Goal: Task Accomplishment & Management: Manage account settings

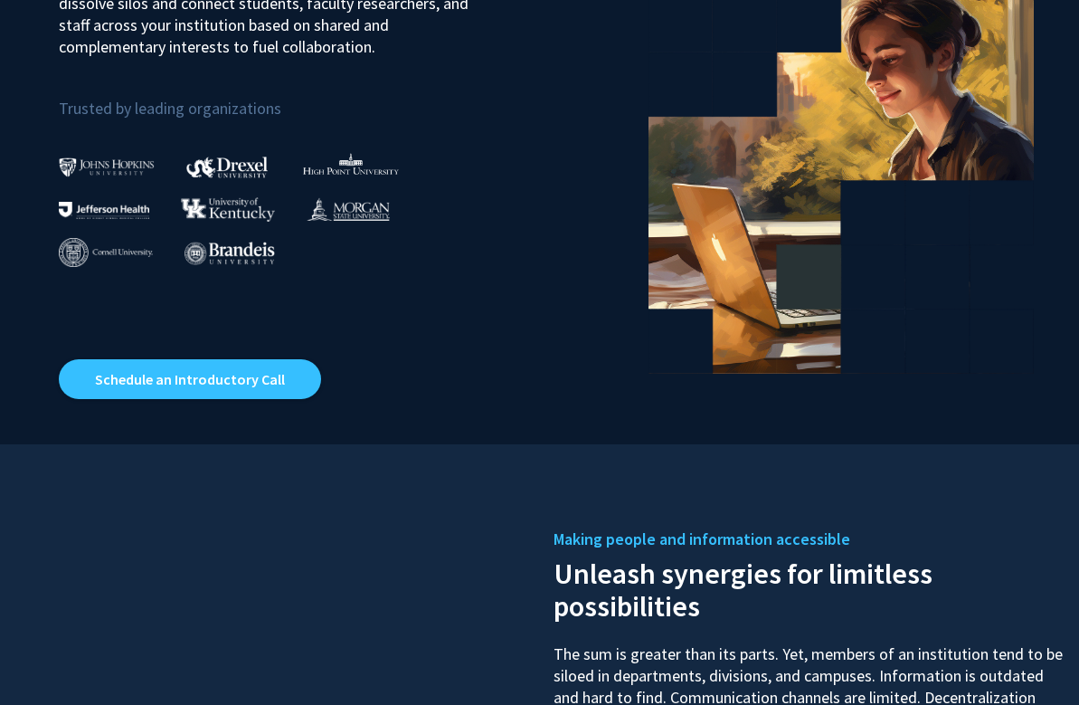
scroll to position [400, 0]
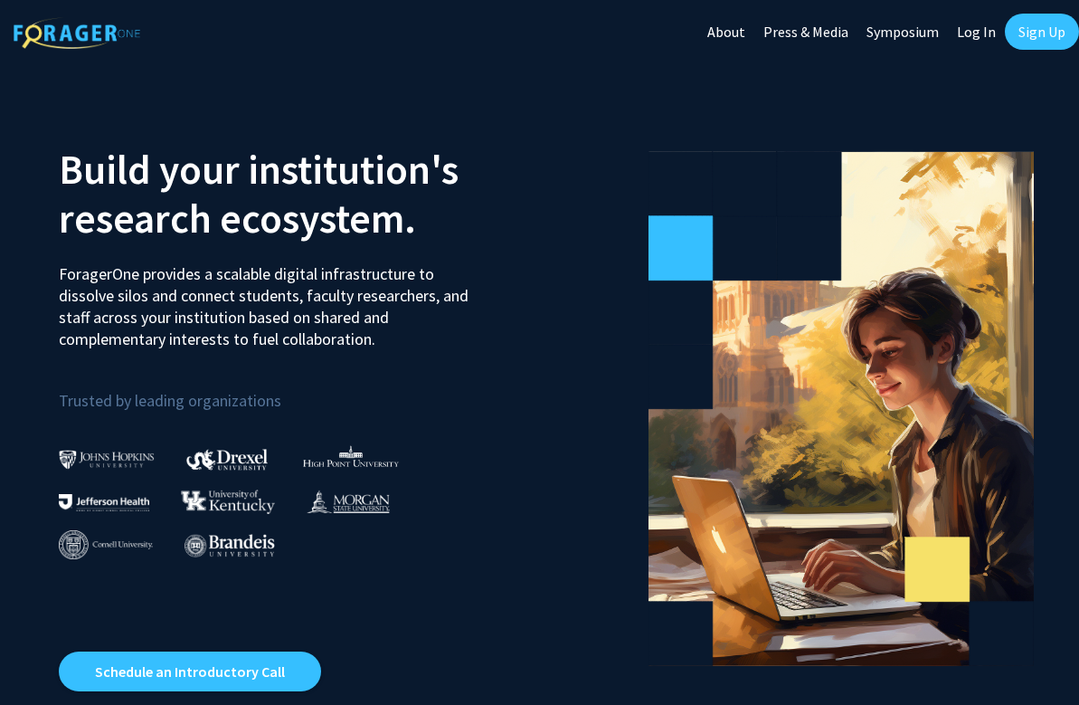
click at [969, 33] on link "Log In" at bounding box center [976, 31] width 57 height 63
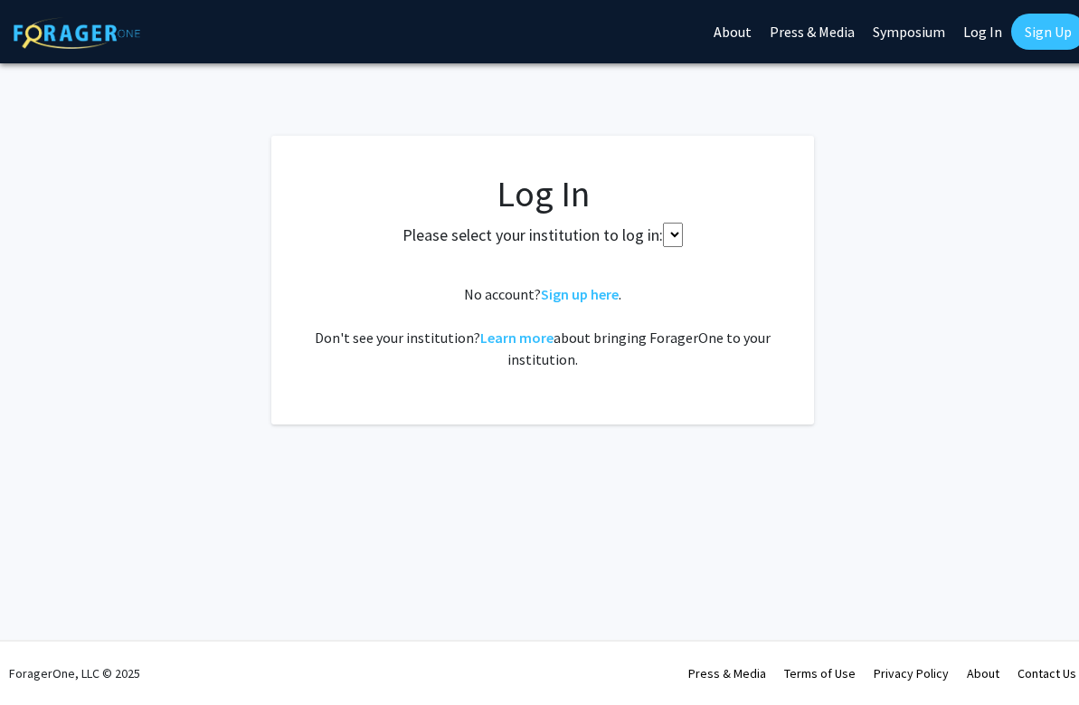
select select
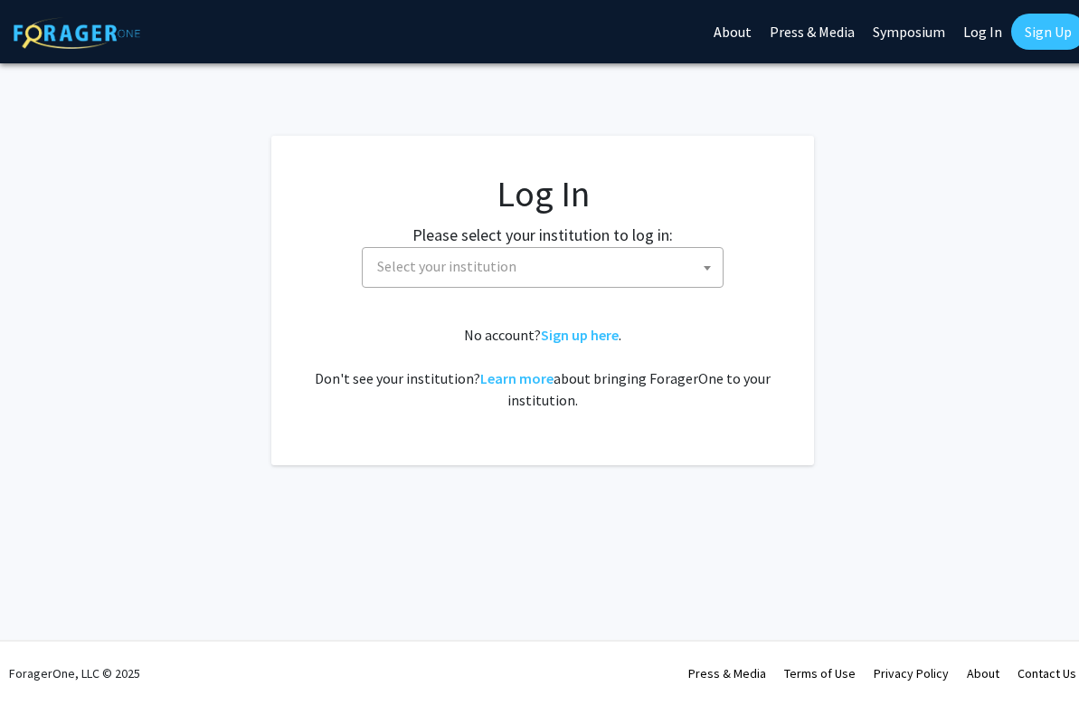
click at [516, 253] on span "Select your institution" at bounding box center [546, 266] width 353 height 37
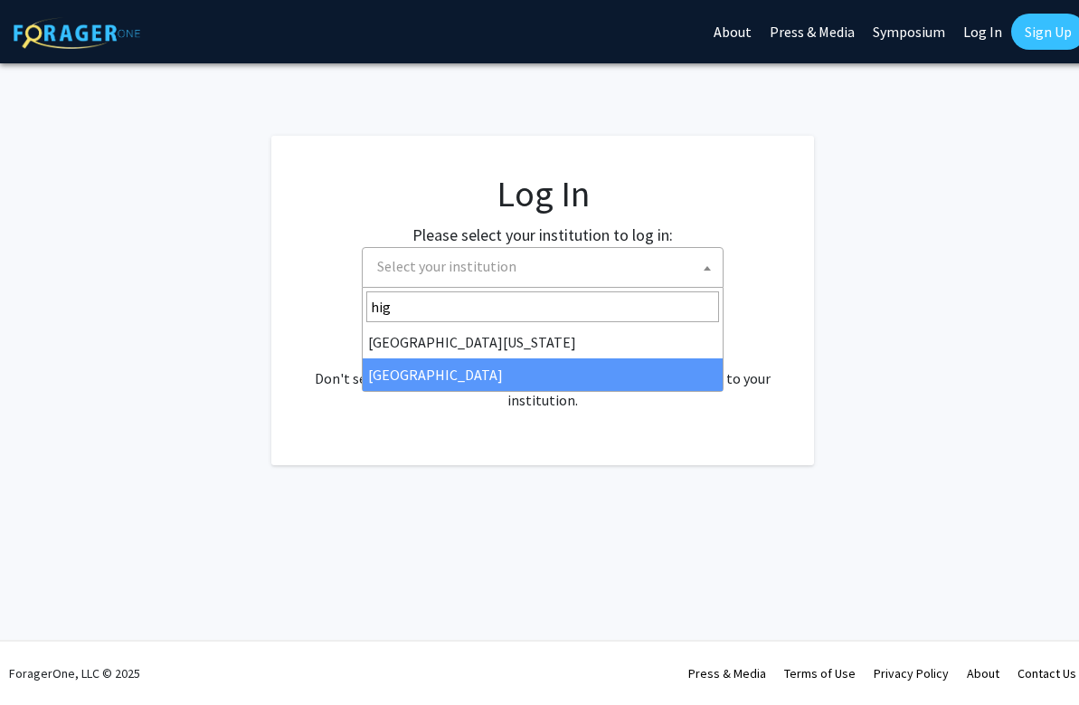
type input "hig"
select select "2"
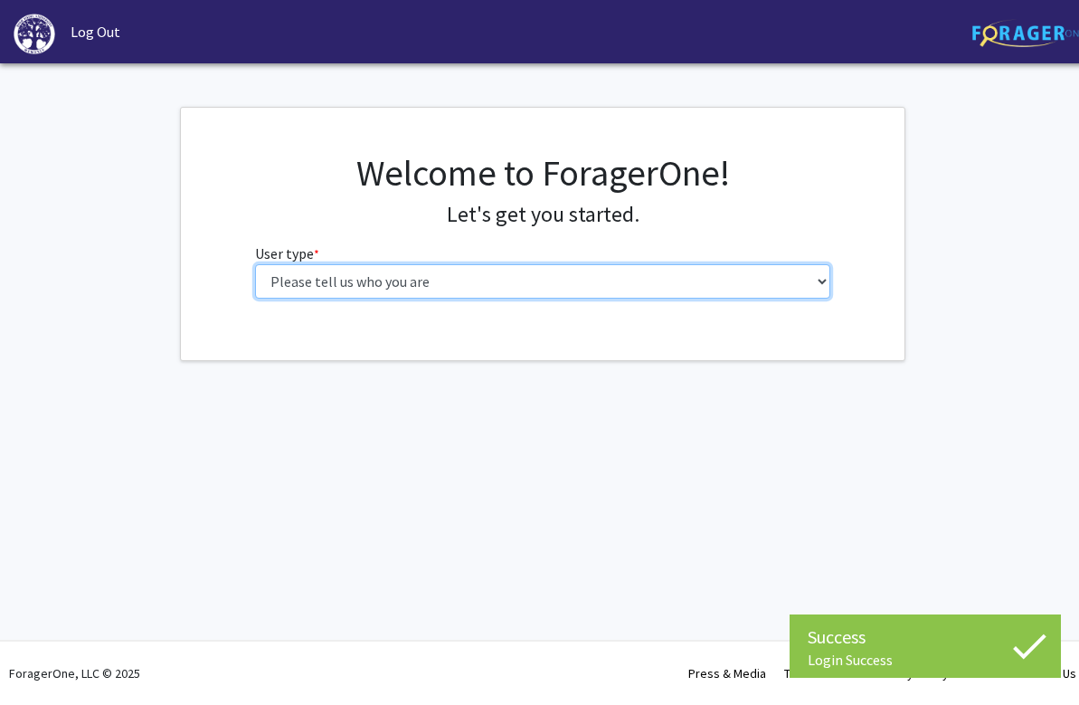
click at [393, 281] on select "Please tell us who you are Undergraduate Student Master's Student Doctoral Cand…" at bounding box center [543, 281] width 576 height 34
select select "5: faculty"
click at [255, 264] on select "Please tell us who you are Undergraduate Student Master's Student Doctoral Cand…" at bounding box center [543, 281] width 576 height 34
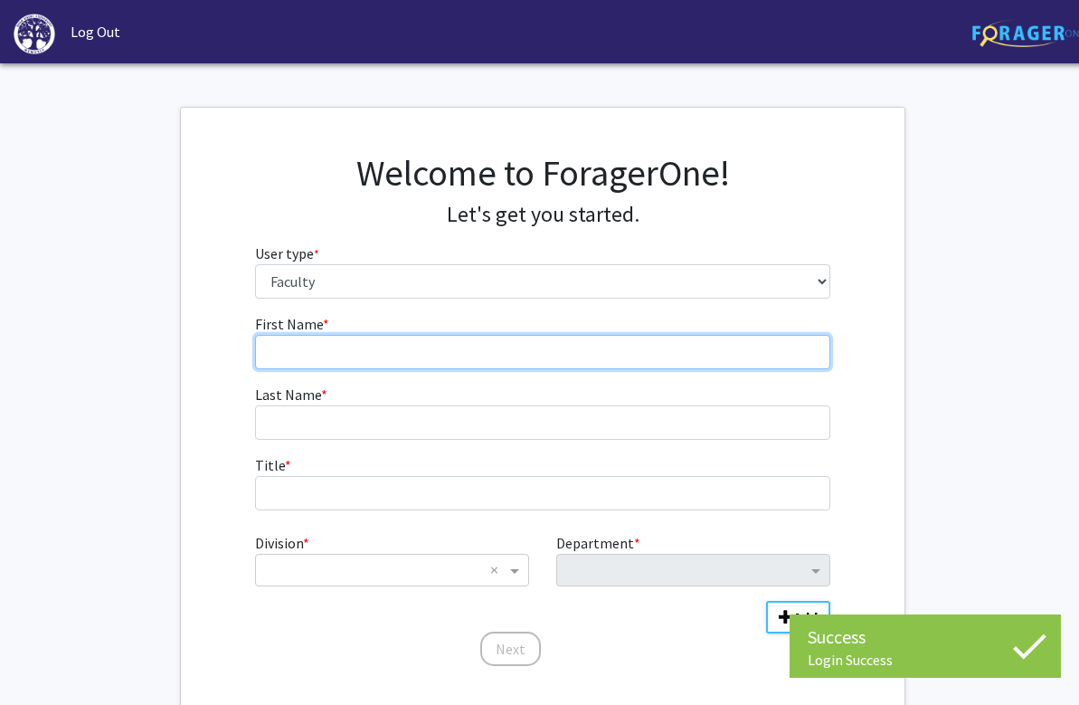
click at [402, 345] on input "First Name * required" at bounding box center [543, 352] width 576 height 34
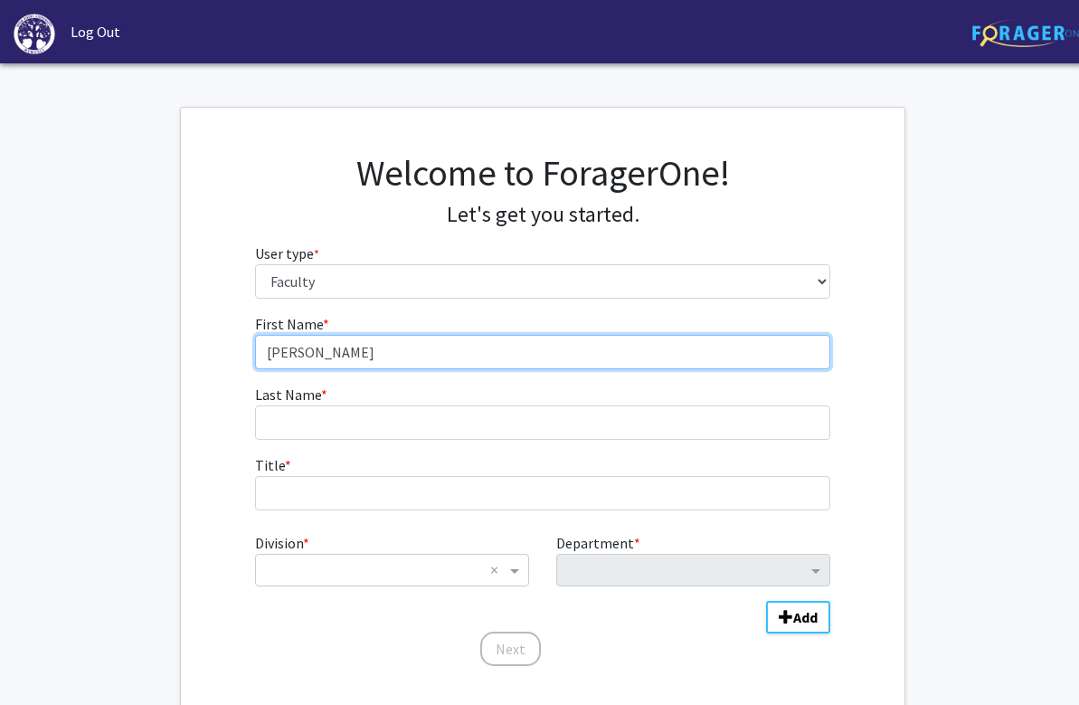
type input "[PERSON_NAME]"
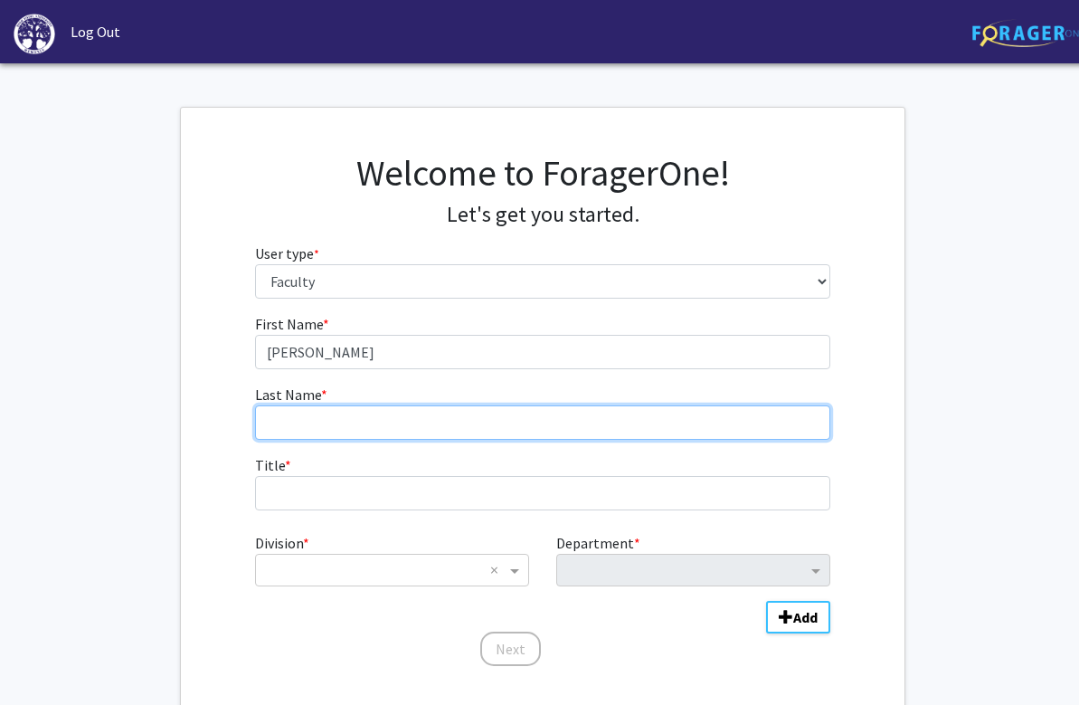
click at [314, 411] on input "Last Name * required" at bounding box center [543, 422] width 576 height 34
type input "Tanck"
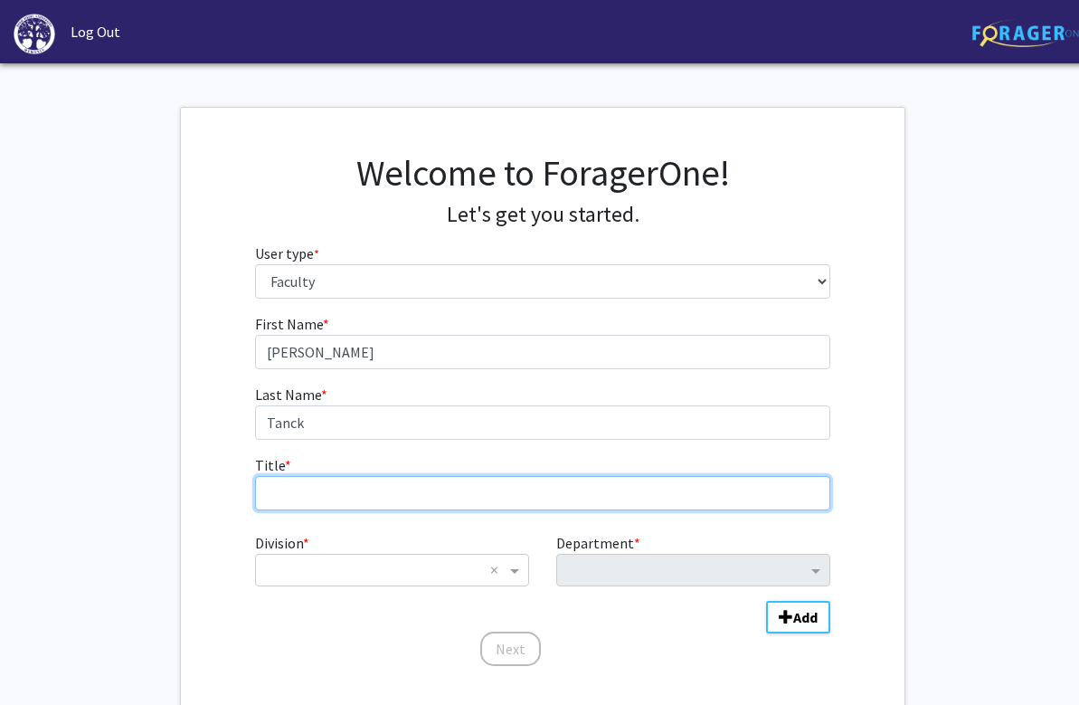
click at [286, 480] on input "Title * required" at bounding box center [543, 493] width 576 height 34
type input "Assistant Professor"
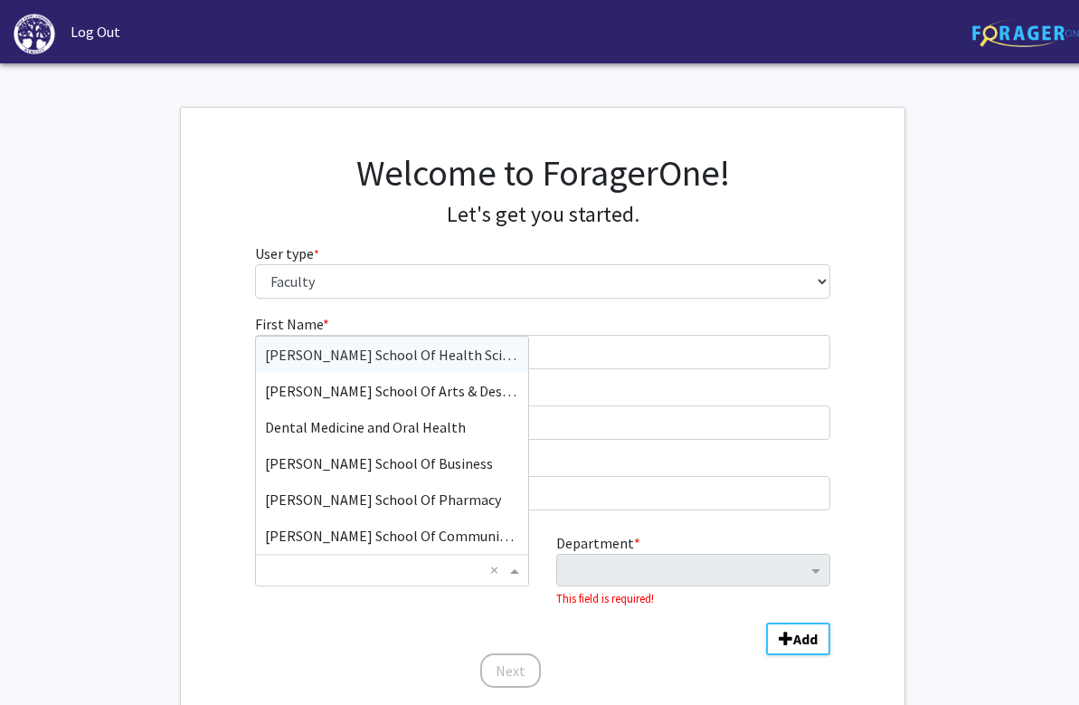
click at [301, 560] on input "Division" at bounding box center [374, 570] width 218 height 22
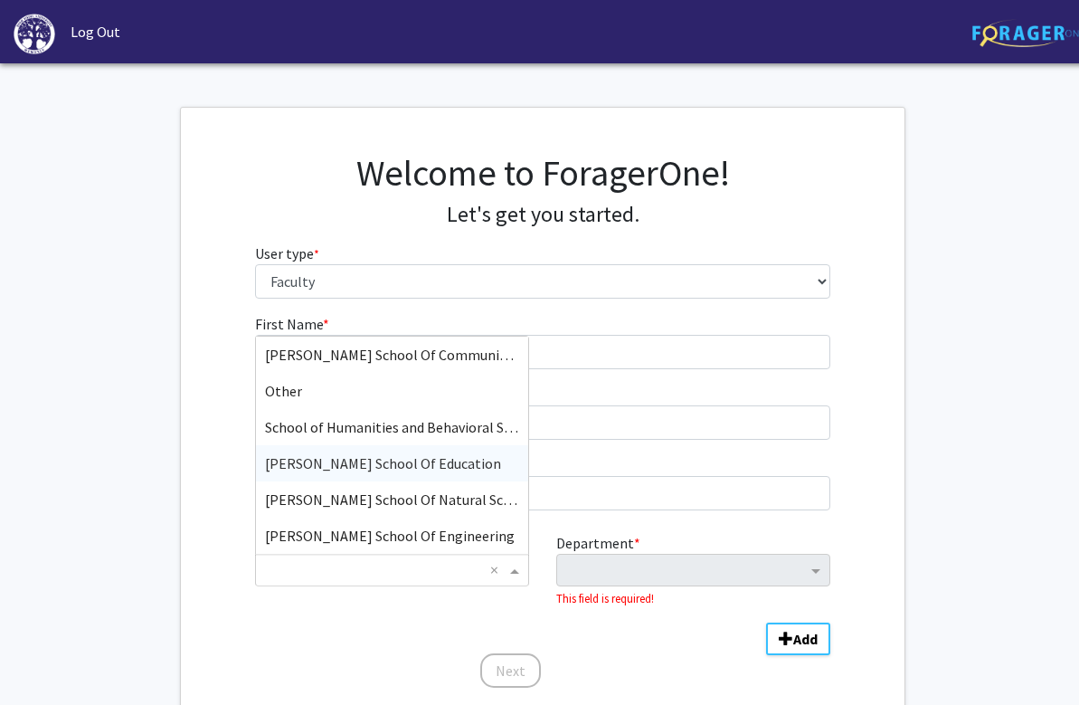
click at [327, 457] on span "[PERSON_NAME] School Of Education" at bounding box center [383, 463] width 236 height 18
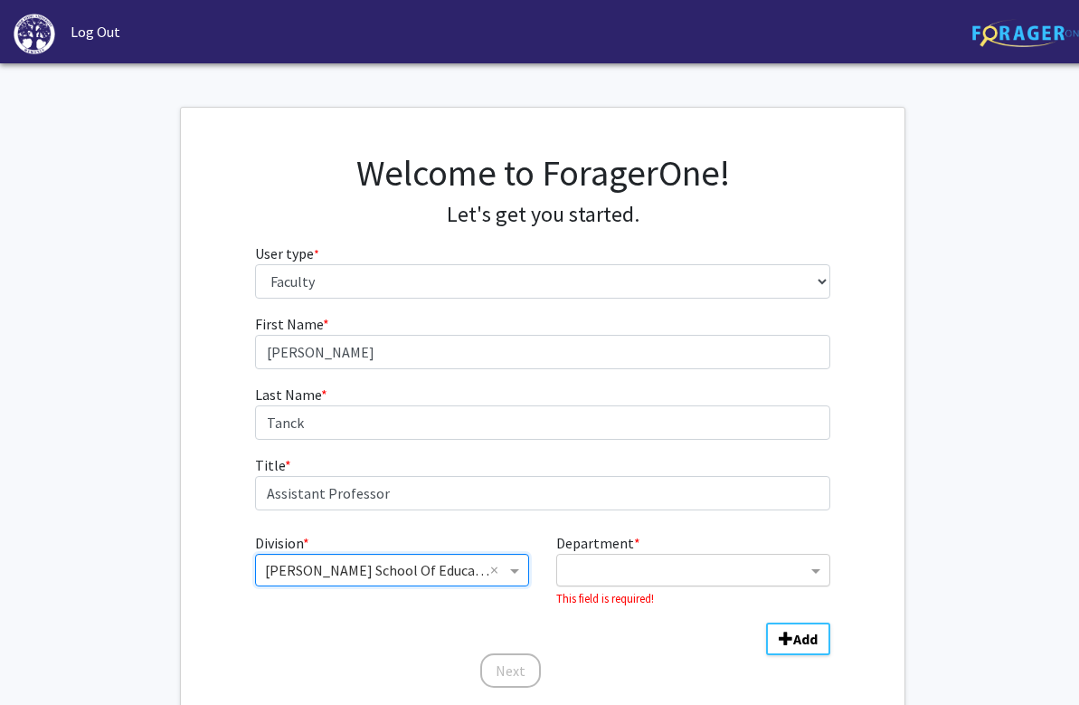
click at [669, 570] on input "Department" at bounding box center [686, 571] width 241 height 22
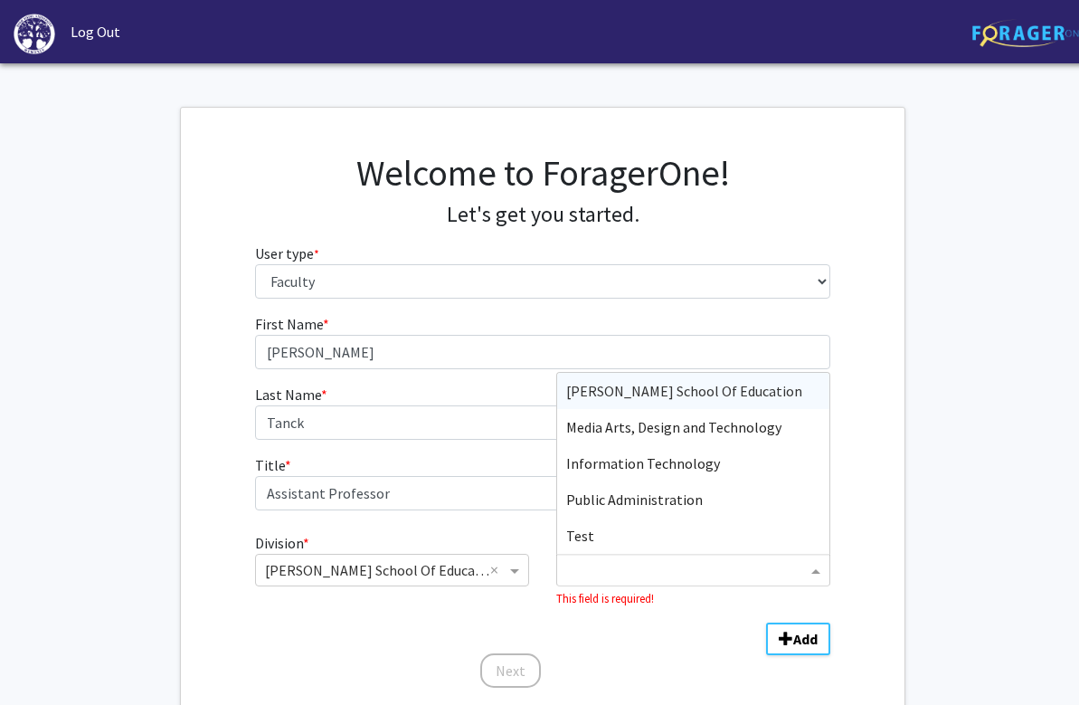
click at [635, 389] on span "[PERSON_NAME] School Of Education" at bounding box center [684, 391] width 236 height 18
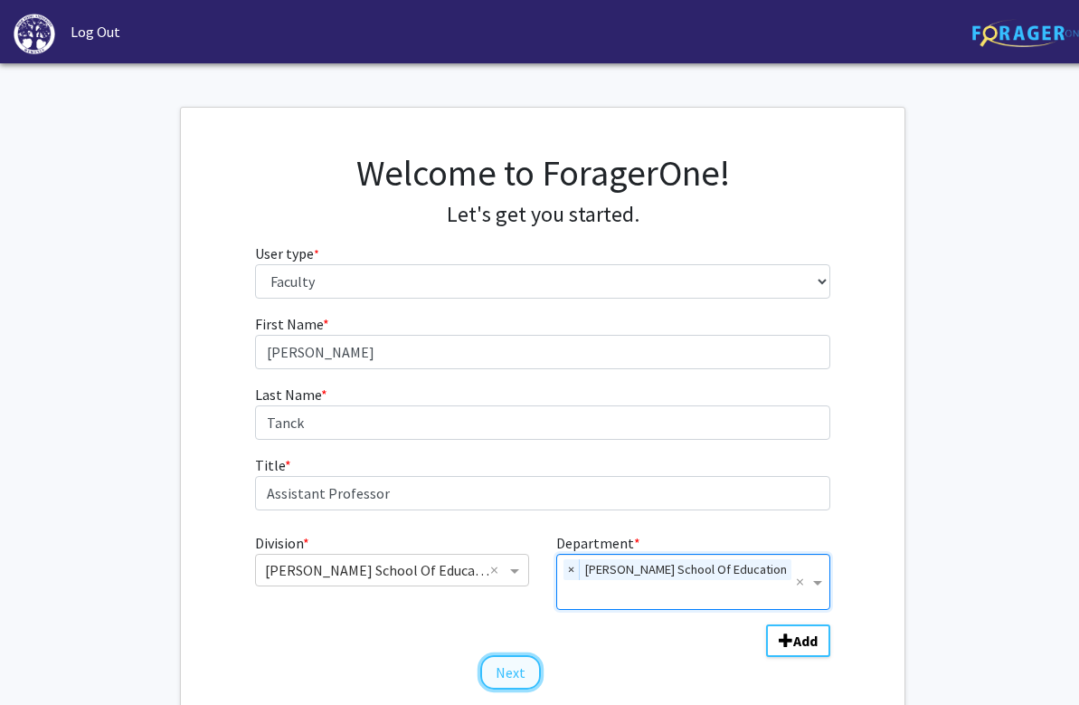
click at [513, 655] on button "Next" at bounding box center [510, 672] width 61 height 34
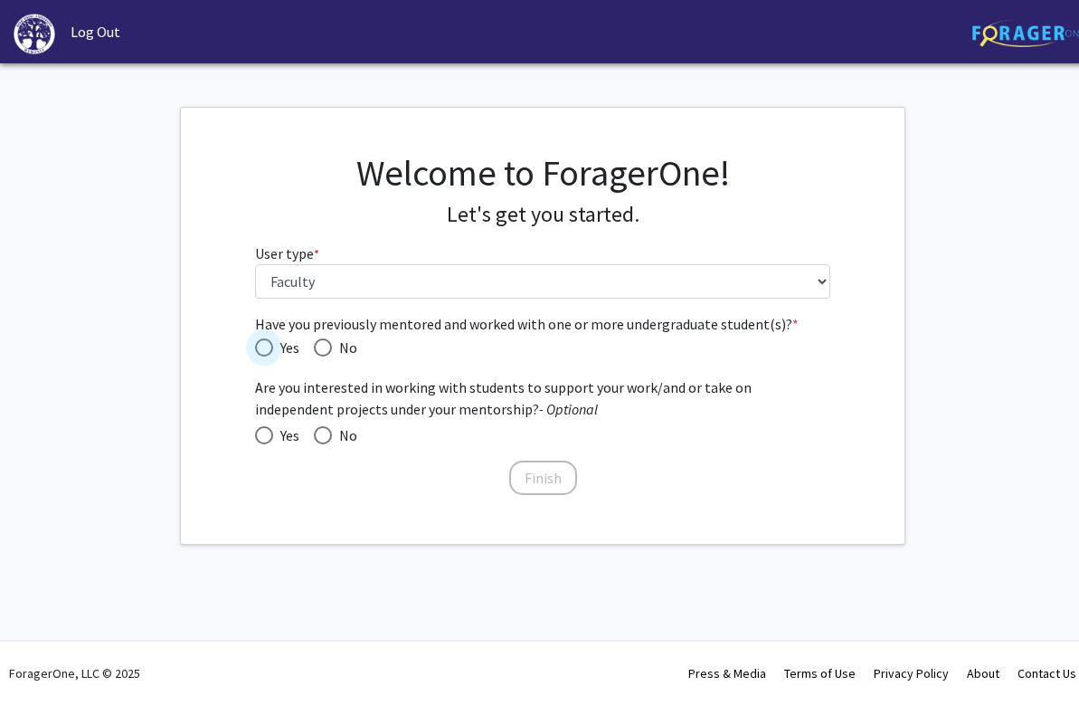
click at [265, 343] on span "Have you previously mentored and worked with one or more undergraduate student(…" at bounding box center [264, 347] width 18 height 18
click at [265, 343] on input "Yes" at bounding box center [264, 347] width 18 height 18
radio input "true"
click at [263, 430] on span at bounding box center [264, 435] width 18 height 18
click at [263, 430] on input "Yes" at bounding box center [264, 435] width 18 height 18
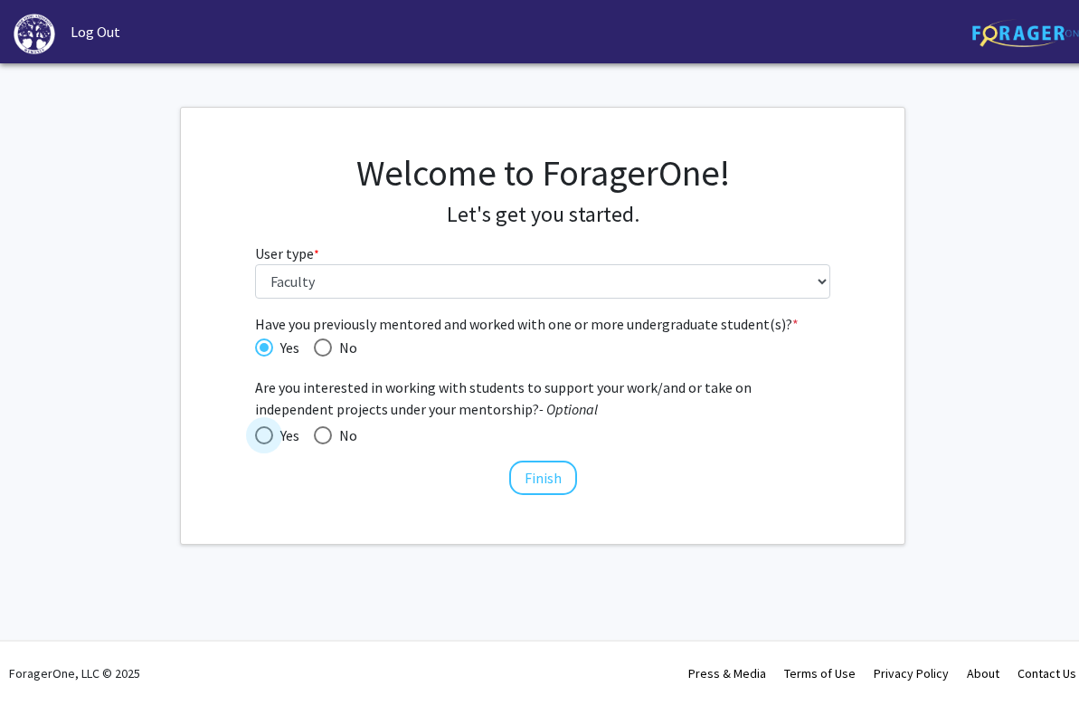
radio input "true"
click at [550, 470] on button "Finish" at bounding box center [543, 478] width 68 height 34
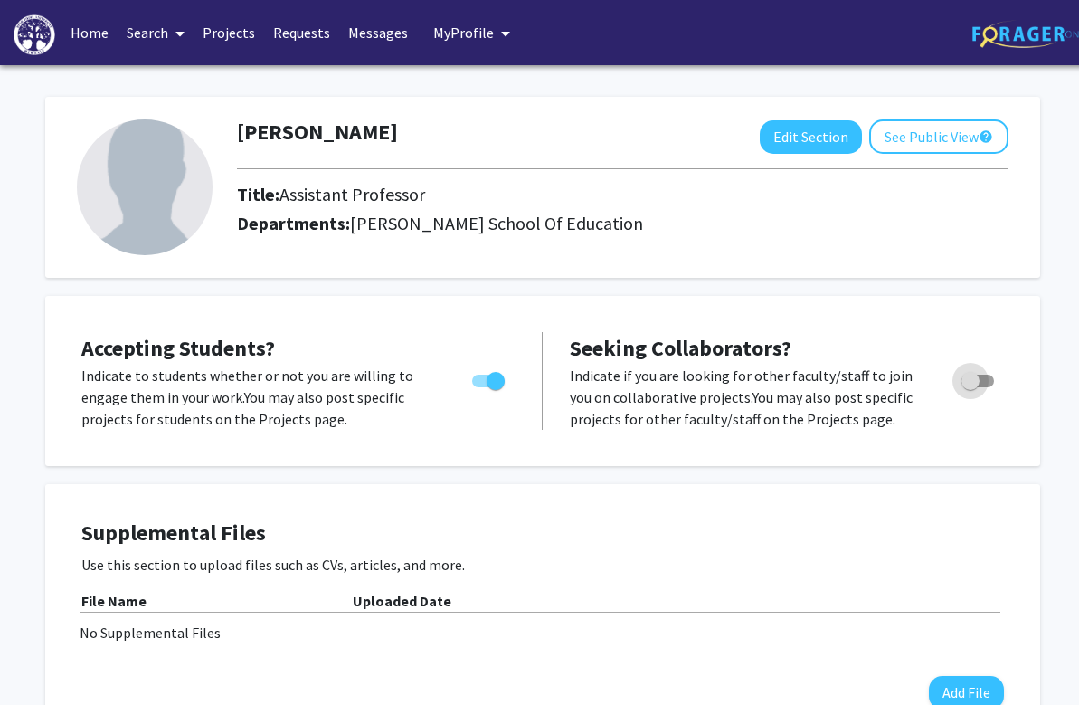
click at [970, 380] on span "Toggle" at bounding box center [971, 381] width 18 height 18
click at [970, 387] on input "Toggle" at bounding box center [970, 387] width 1 height 1
click at [975, 377] on span "Toggle" at bounding box center [978, 381] width 33 height 13
click at [971, 387] on input "Toggle" at bounding box center [970, 387] width 1 height 1
click at [975, 377] on span "Toggle" at bounding box center [971, 381] width 18 height 18
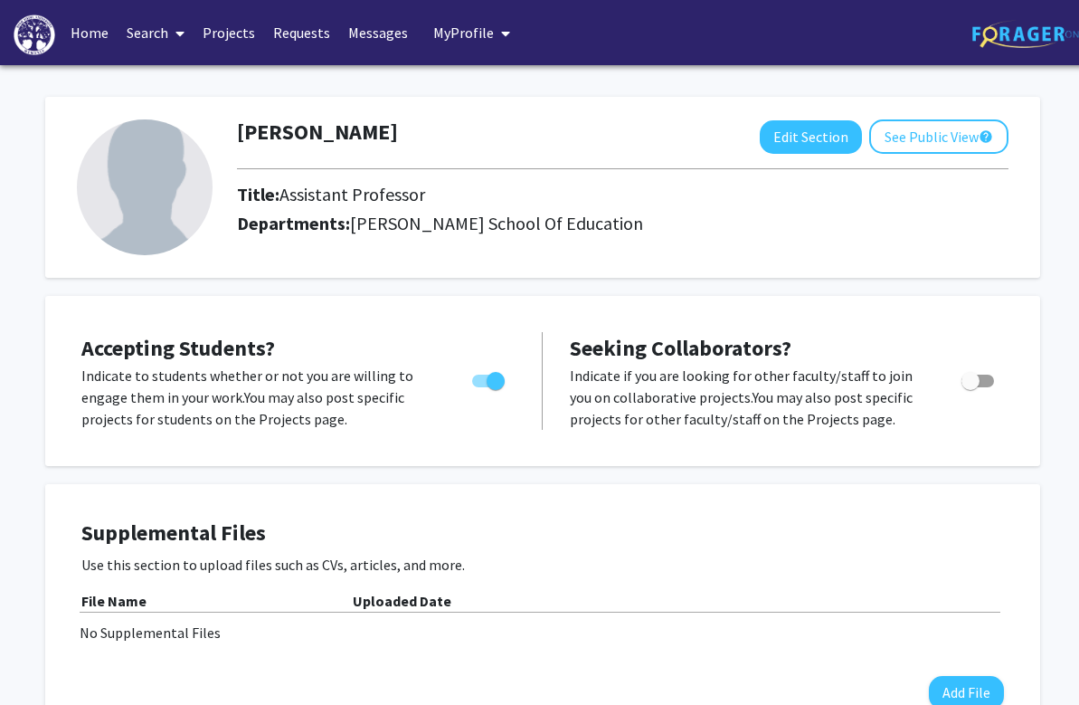
click at [971, 387] on input "Toggle" at bounding box center [970, 387] width 1 height 1
checkbox input "true"
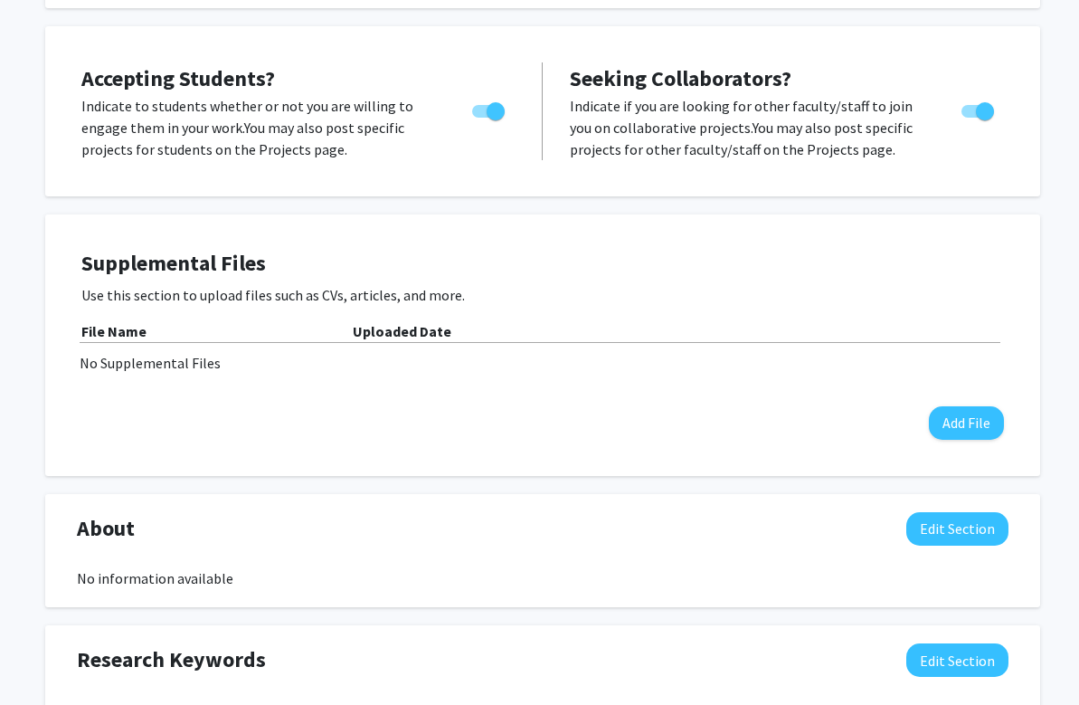
scroll to position [291, 0]
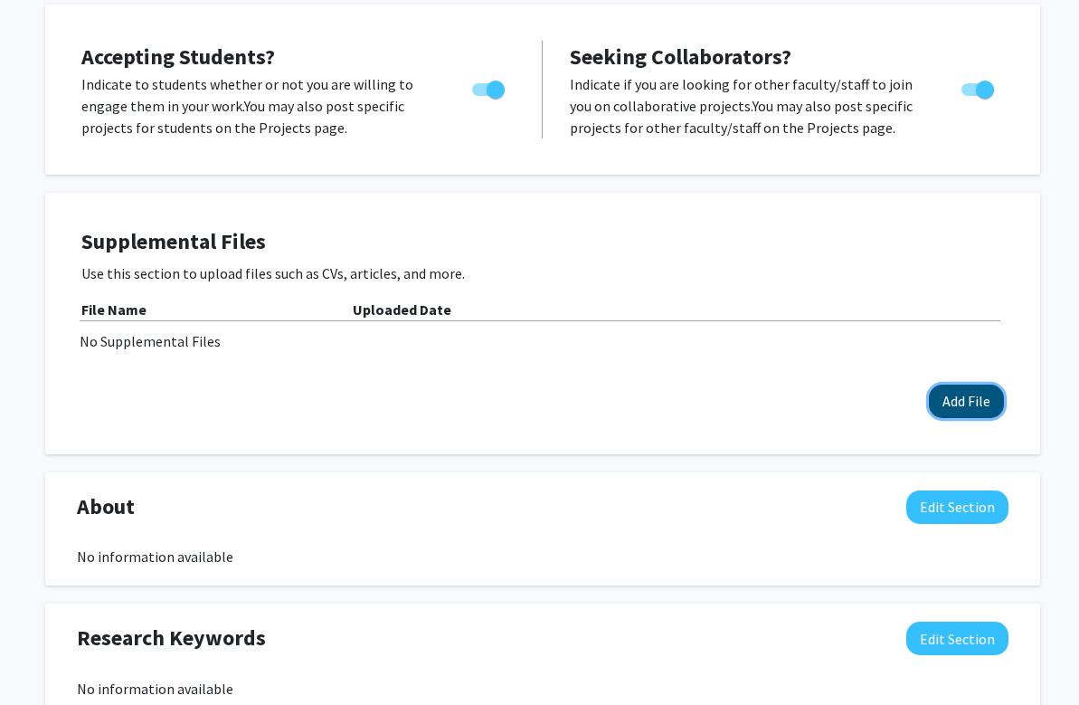
click at [962, 404] on button "Add File" at bounding box center [966, 401] width 75 height 33
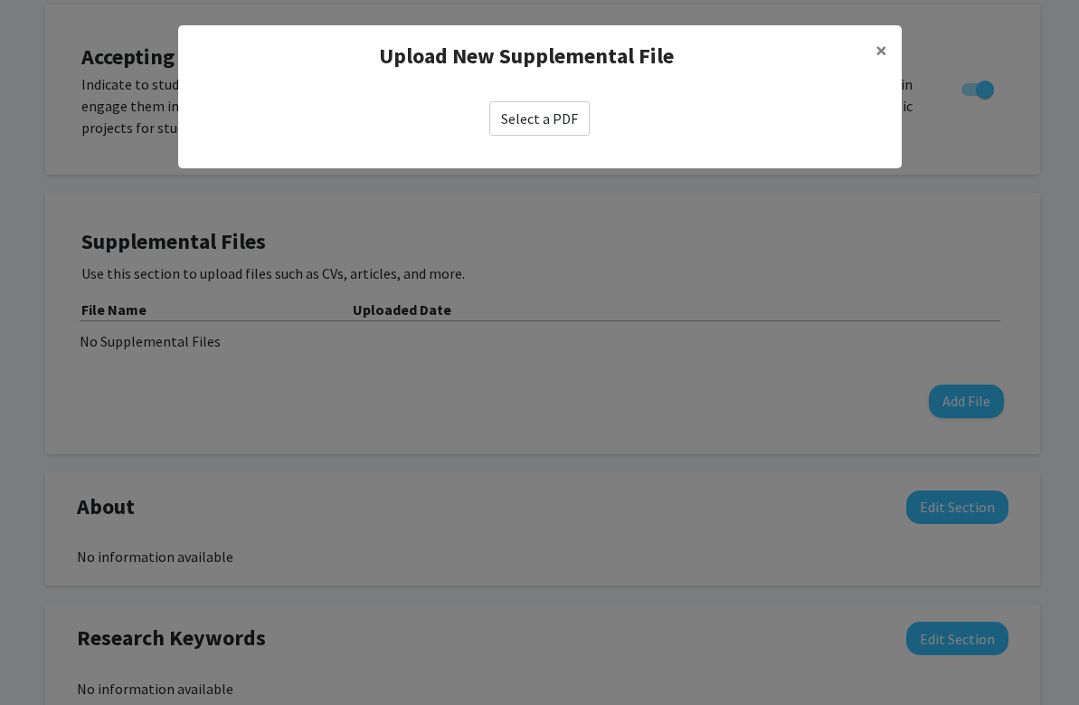
click at [549, 119] on label "Select a PDF" at bounding box center [540, 118] width 100 height 34
click at [0, 0] on input "Select a PDF" at bounding box center [0, 0] width 0 height 0
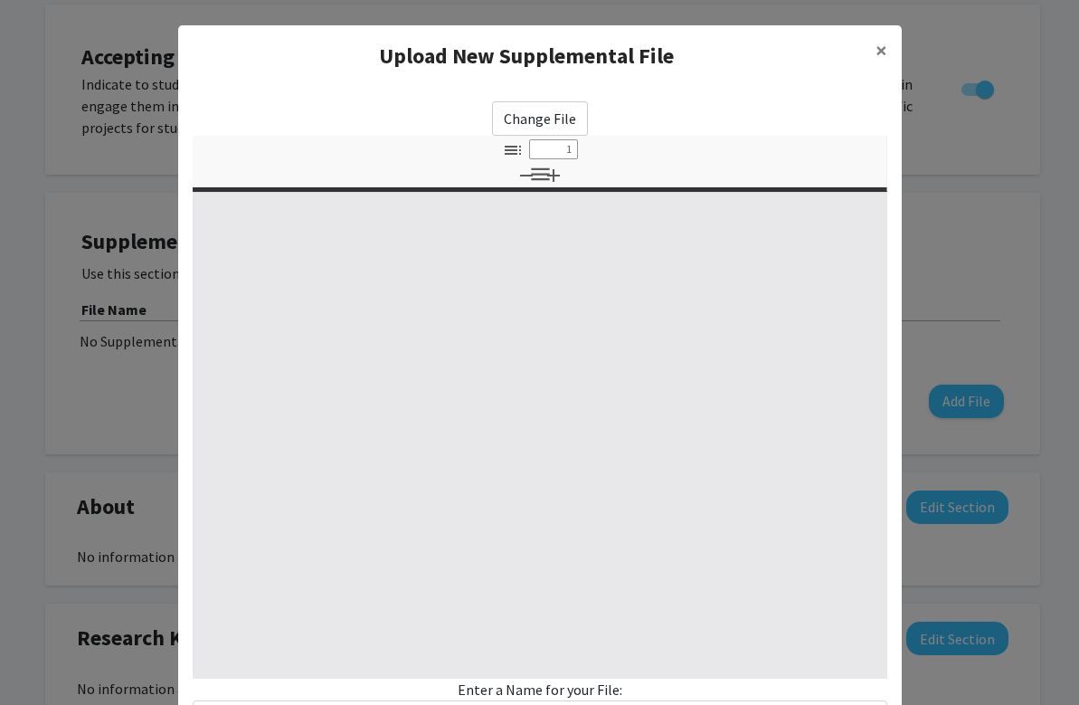
select select "custom"
type input "0"
select select "custom"
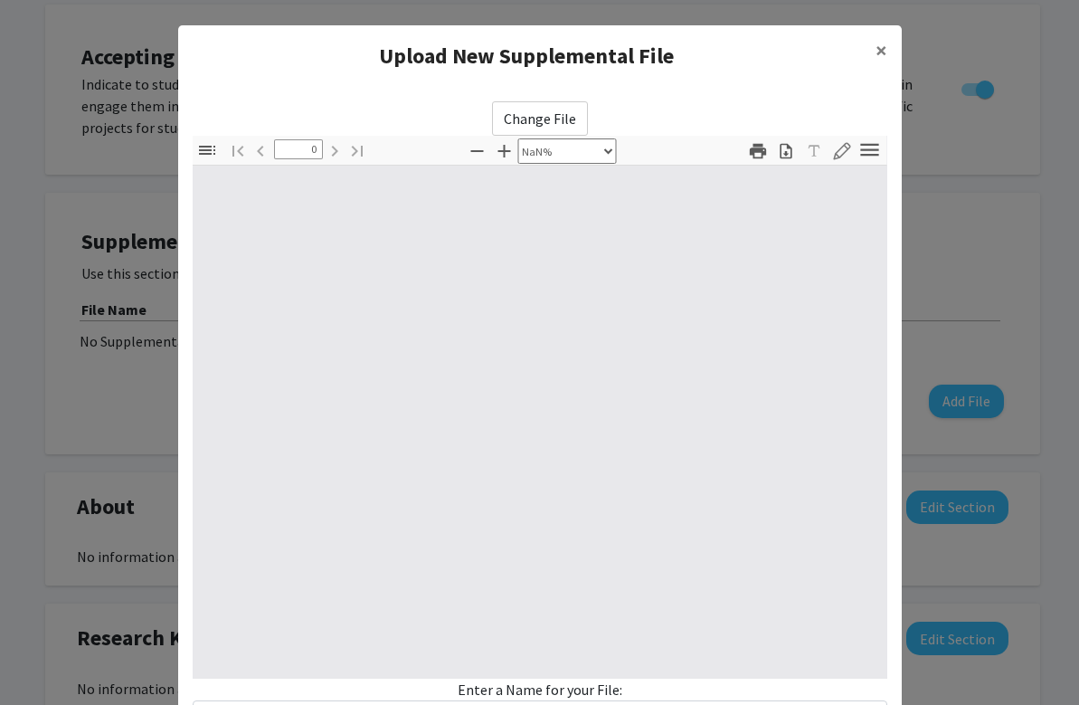
type input "1"
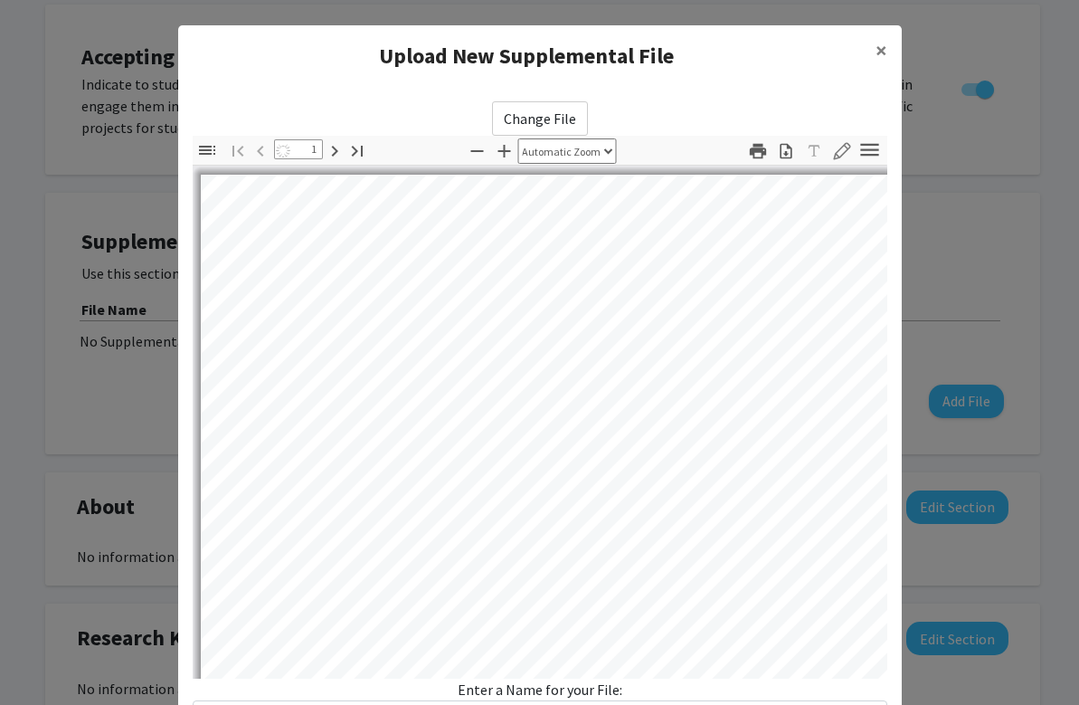
select select "auto"
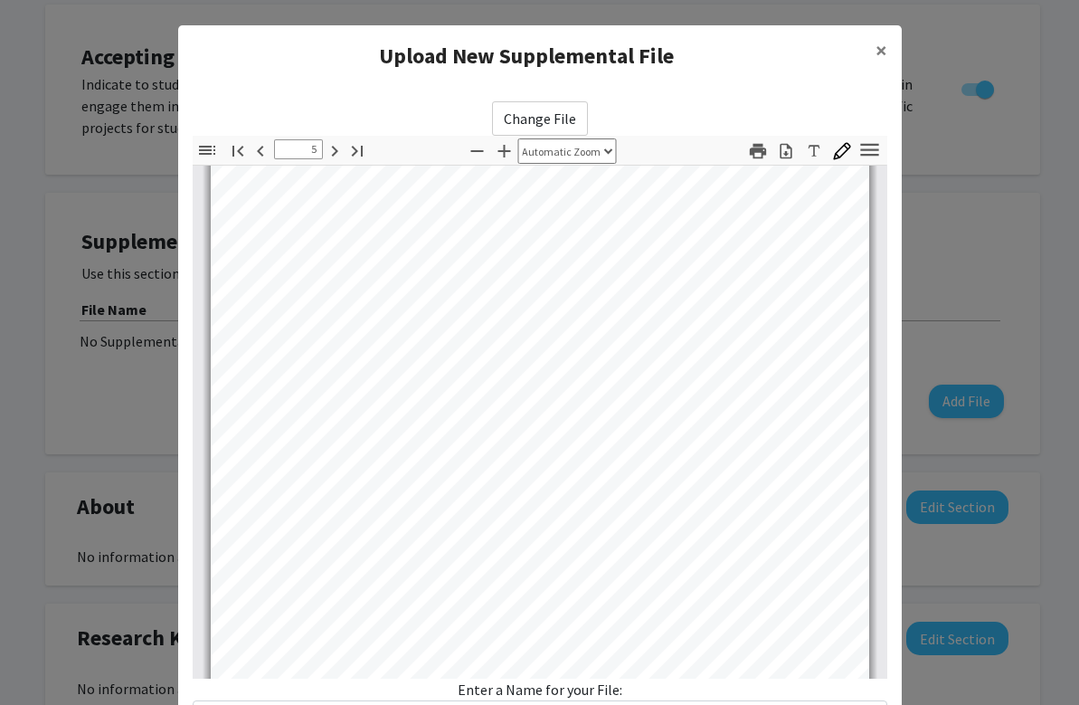
scroll to position [3752, 0]
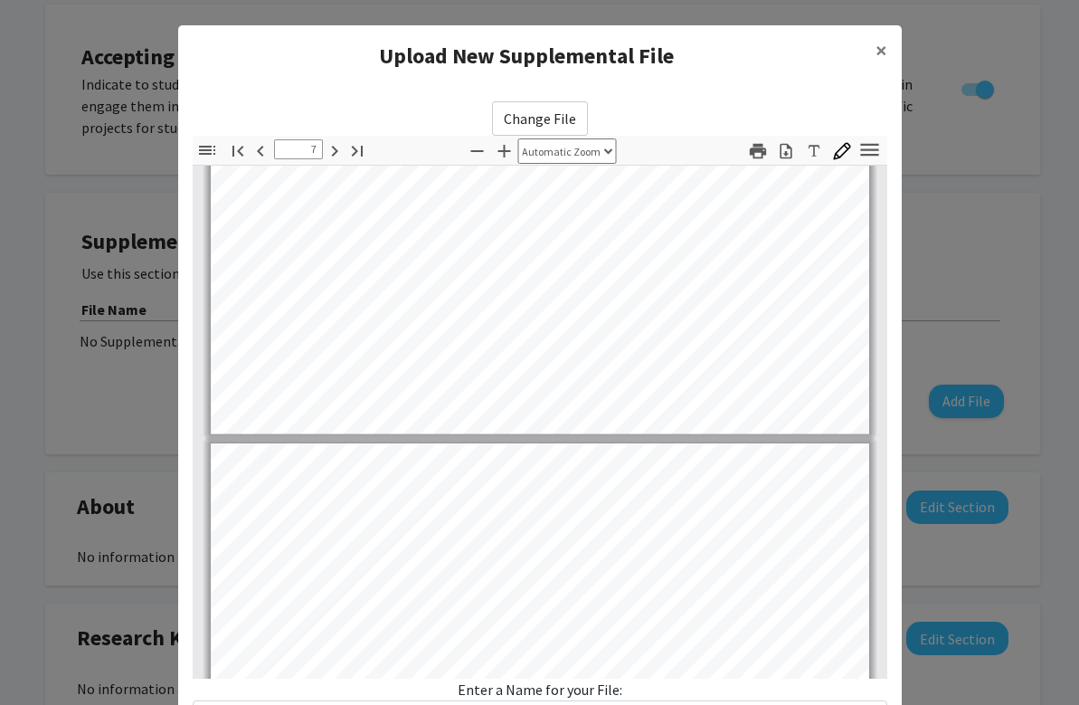
type input "8"
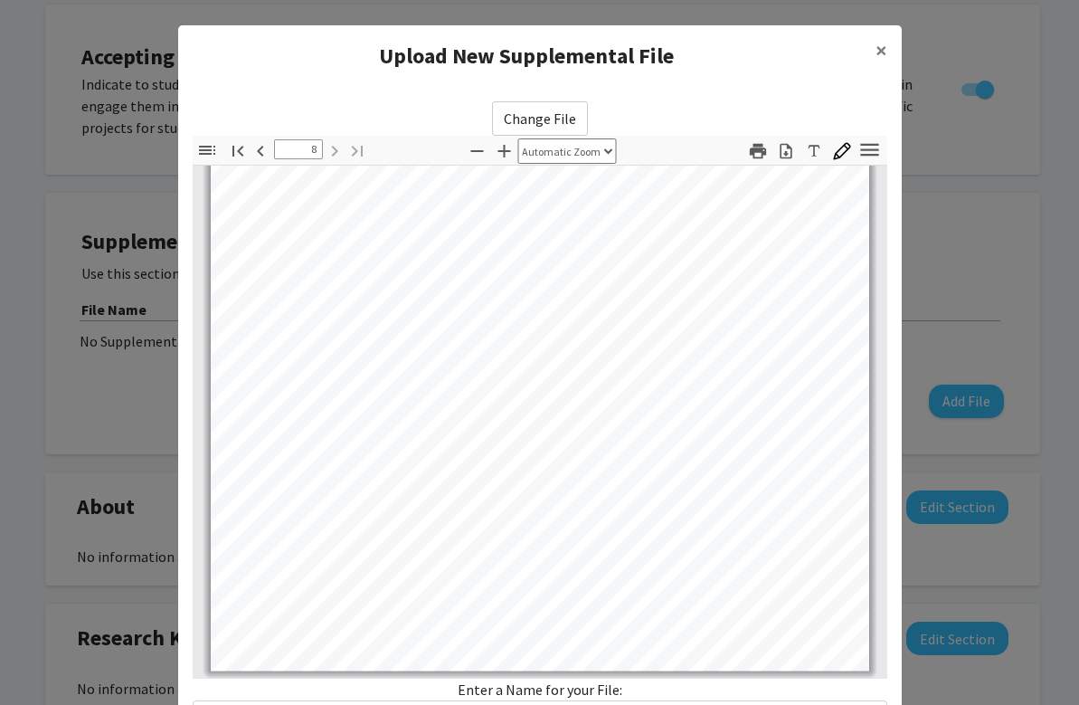
scroll to position [152, 0]
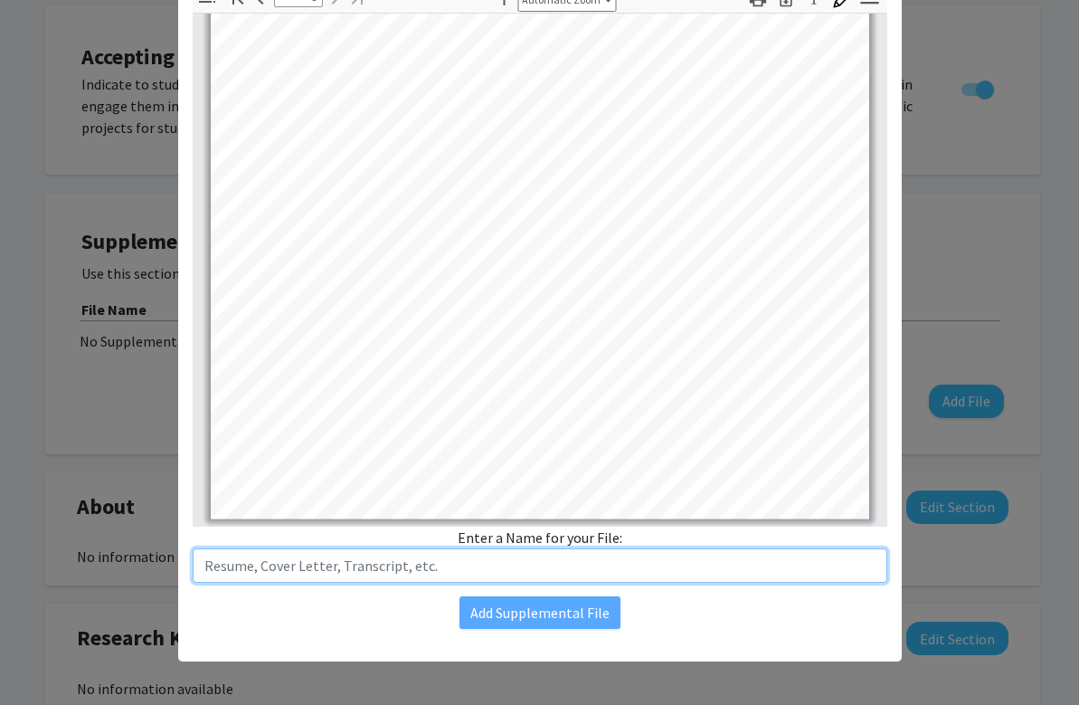
click at [386, 571] on input "text" at bounding box center [540, 565] width 695 height 34
click at [202, 564] on input "CV" at bounding box center [540, 565] width 695 height 34
type input "Tanck CV"
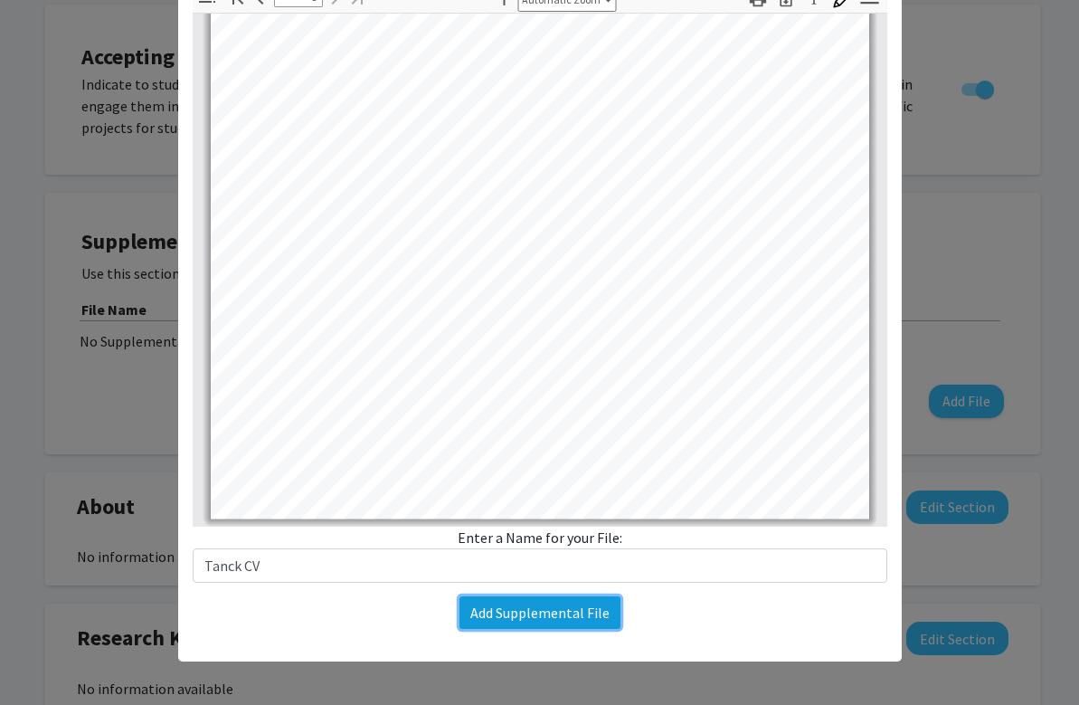
click at [508, 597] on button "Add Supplemental File" at bounding box center [540, 612] width 161 height 33
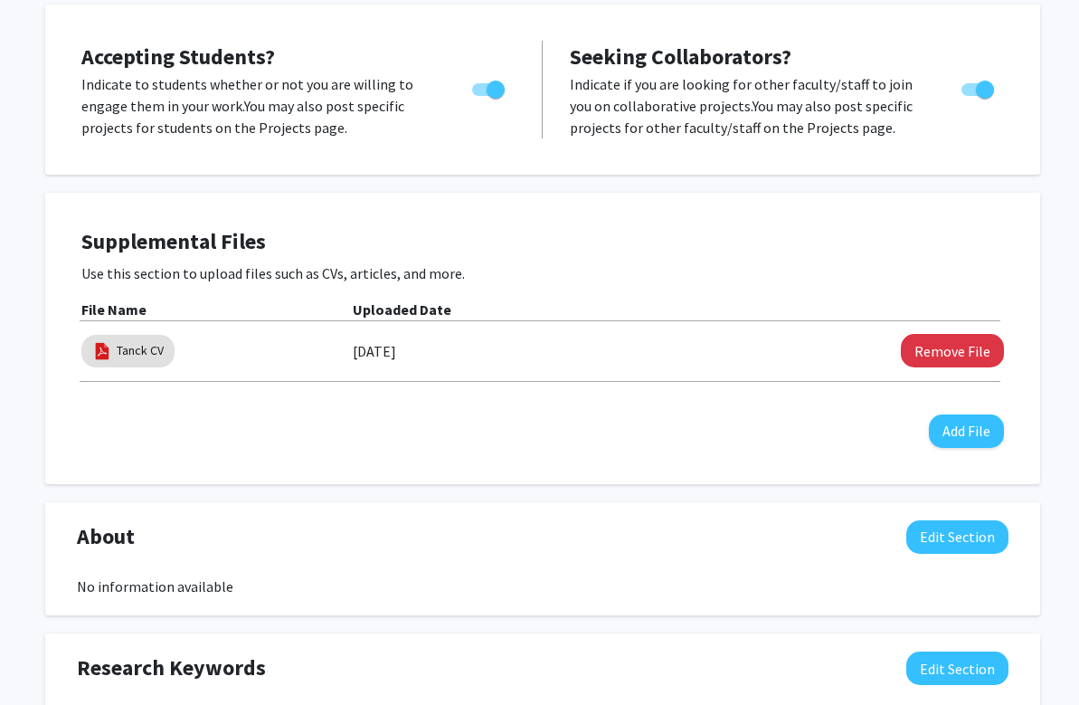
click at [656, 407] on div "Supplemental Files Use this section to upload files such as CVs, articles, and …" at bounding box center [542, 338] width 923 height 219
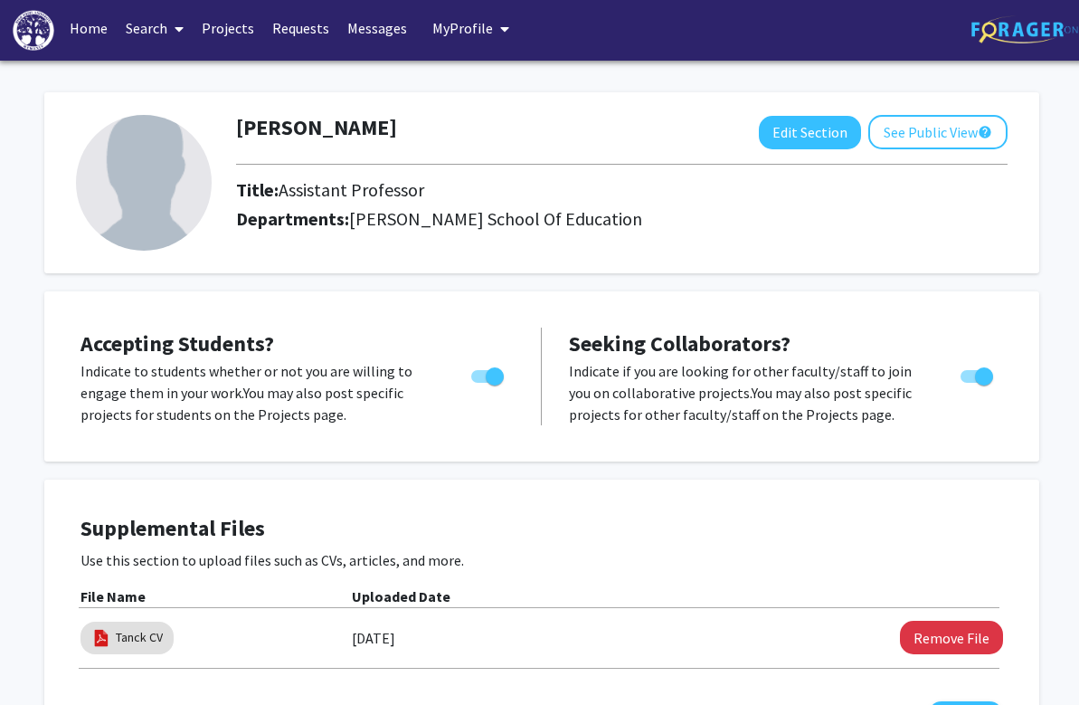
scroll to position [0, 1]
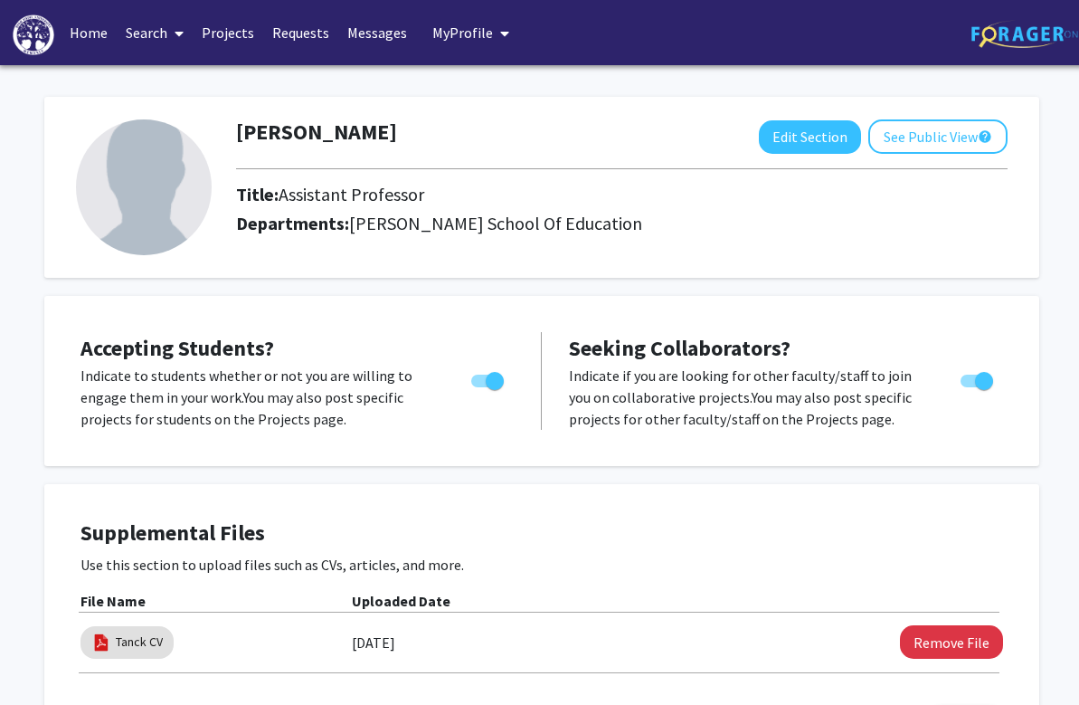
click at [172, 183] on img at bounding box center [144, 187] width 136 height 136
click at [945, 139] on button "See Public View help" at bounding box center [938, 136] width 139 height 34
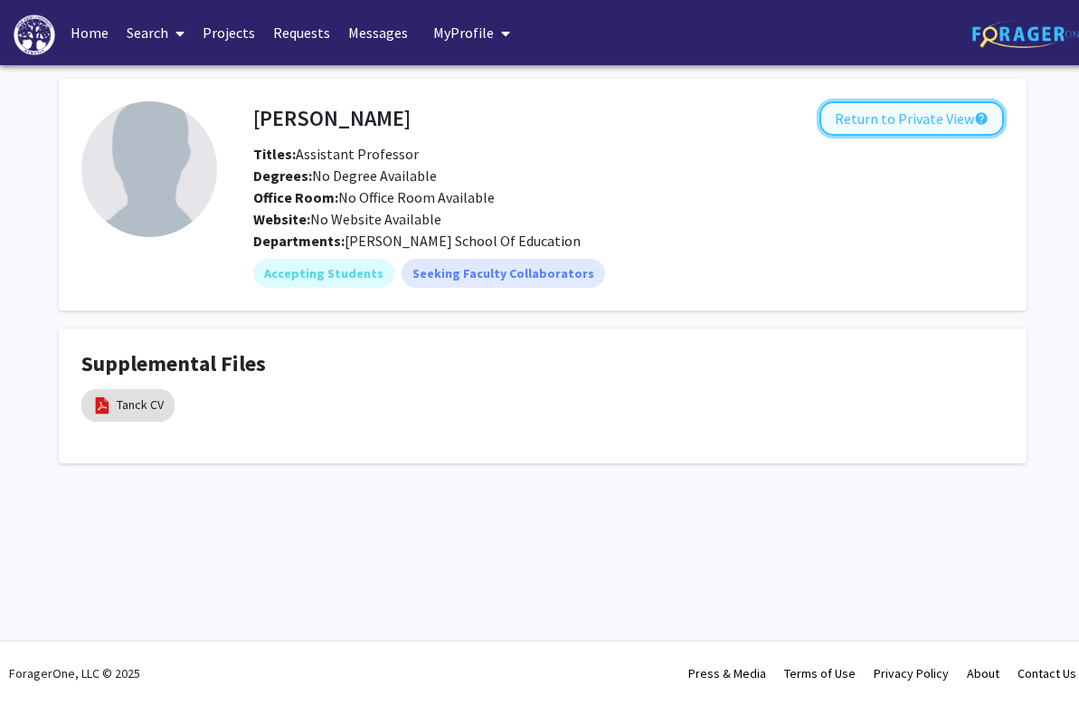
click at [910, 120] on button "Return to Private View help" at bounding box center [912, 118] width 185 height 34
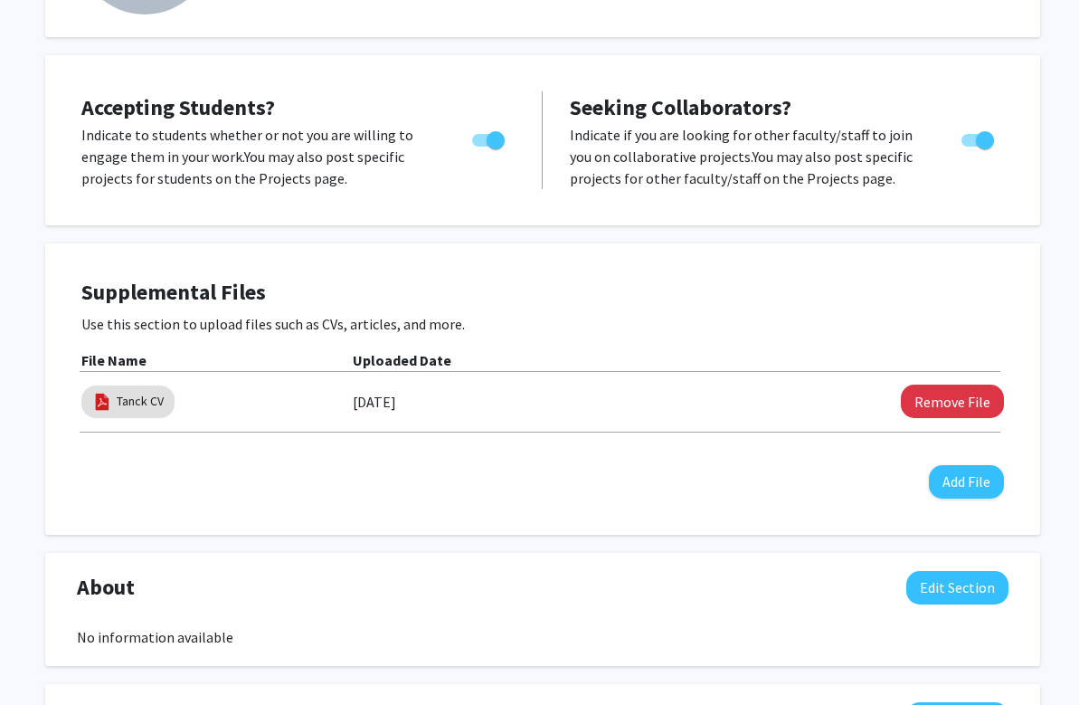
scroll to position [84, 0]
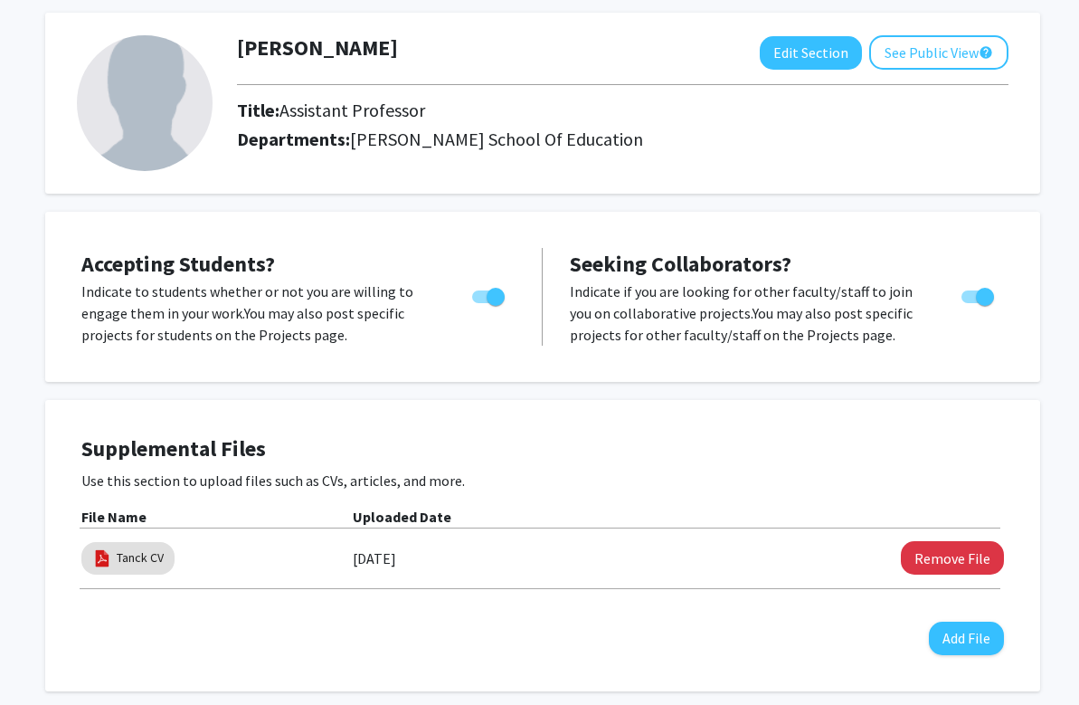
click at [182, 139] on img at bounding box center [145, 103] width 136 height 136
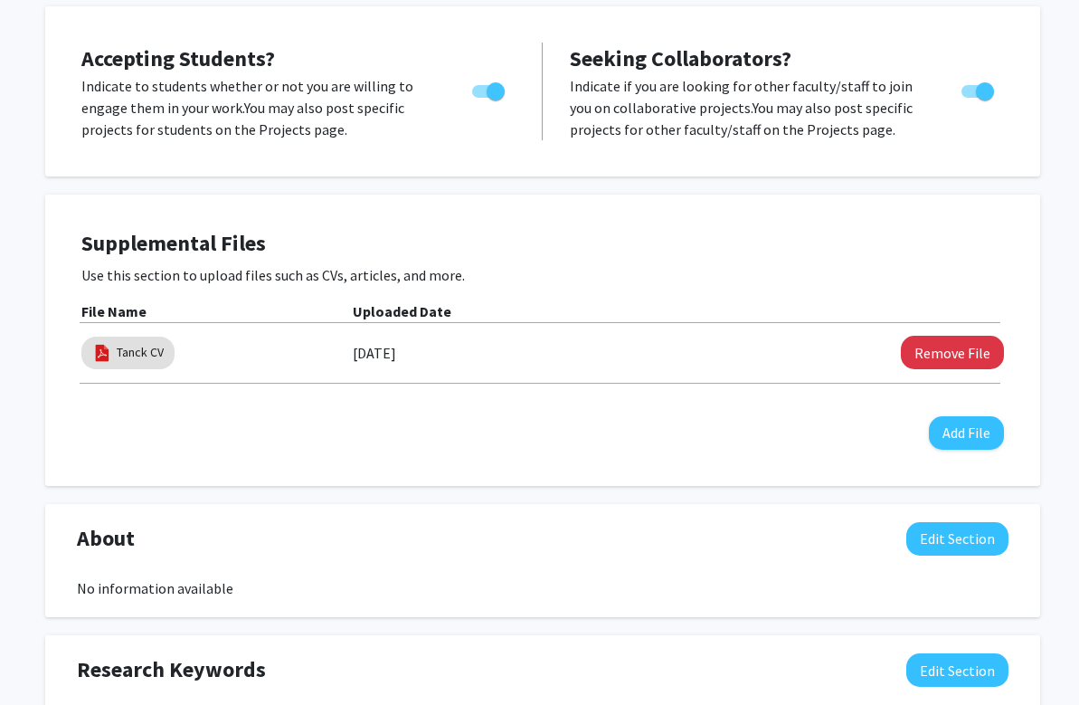
scroll to position [0, 0]
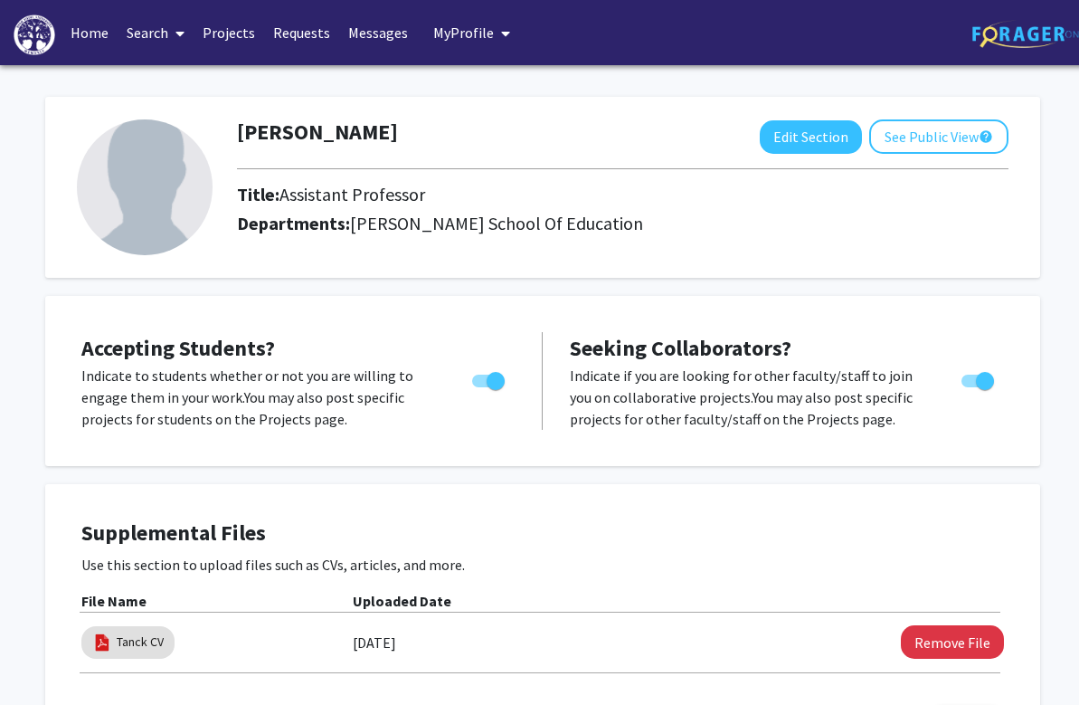
click at [145, 192] on img at bounding box center [145, 187] width 136 height 136
click at [832, 144] on button "Edit Section" at bounding box center [811, 136] width 102 height 33
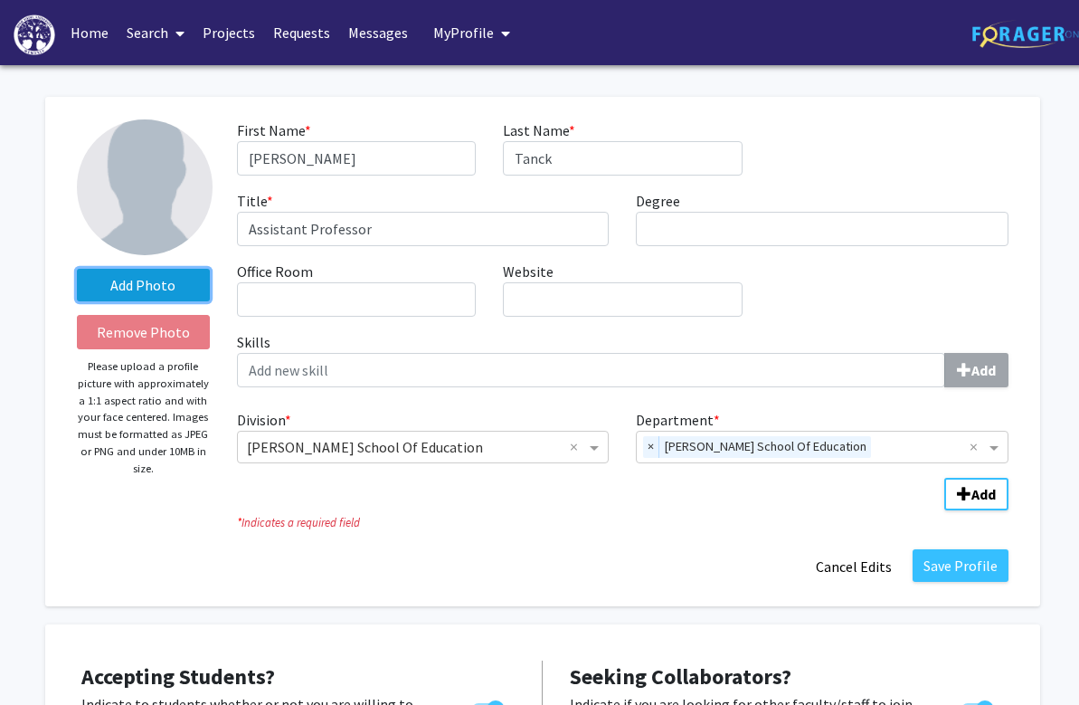
click at [167, 292] on label "Add Photo" at bounding box center [143, 285] width 133 height 33
click at [0, 0] on input "Add Photo" at bounding box center [0, 0] width 0 height 0
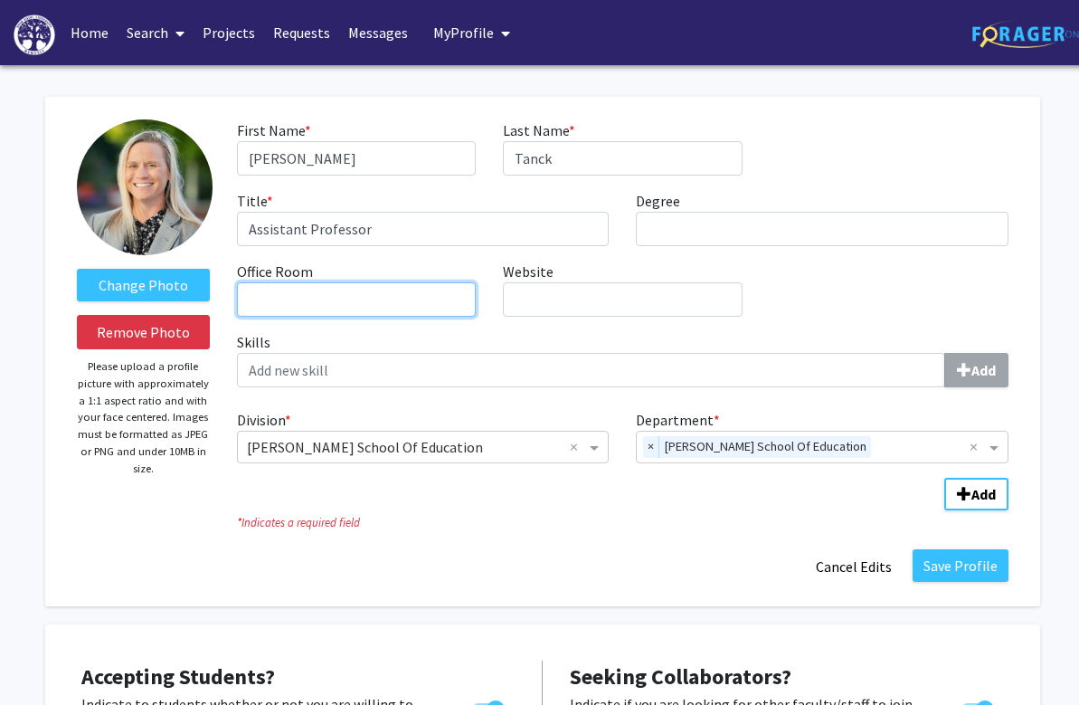
click at [364, 305] on input "Office Room required" at bounding box center [356, 299] width 239 height 34
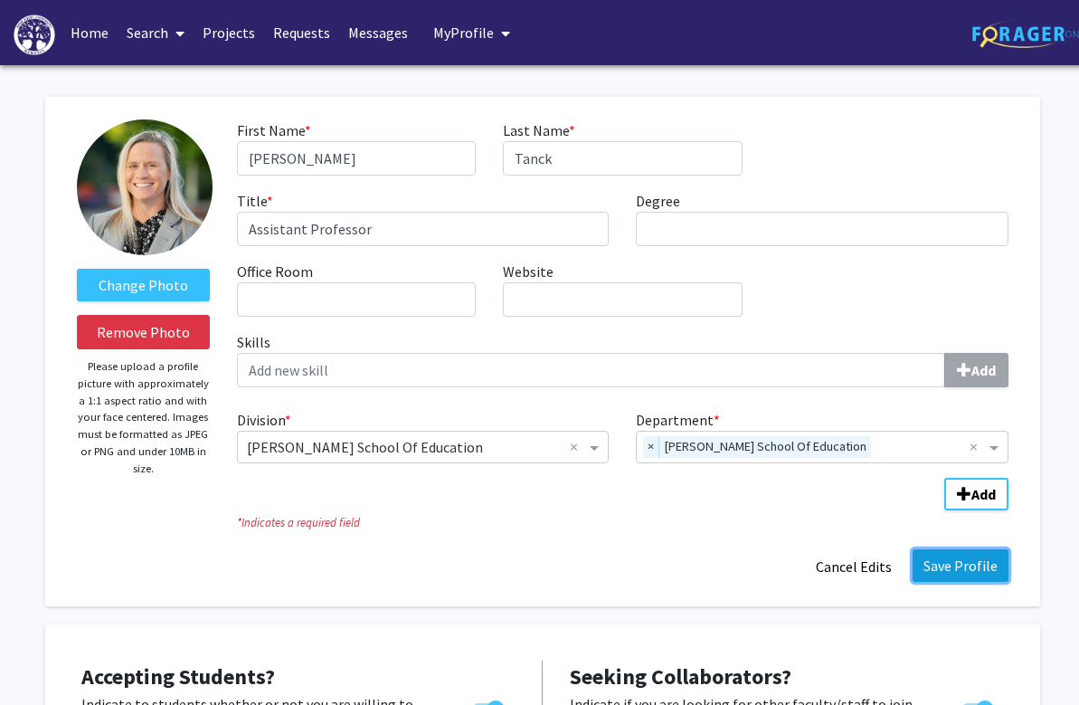
click at [975, 570] on button "Save Profile" at bounding box center [961, 565] width 96 height 33
